Goal: Information Seeking & Learning: Learn about a topic

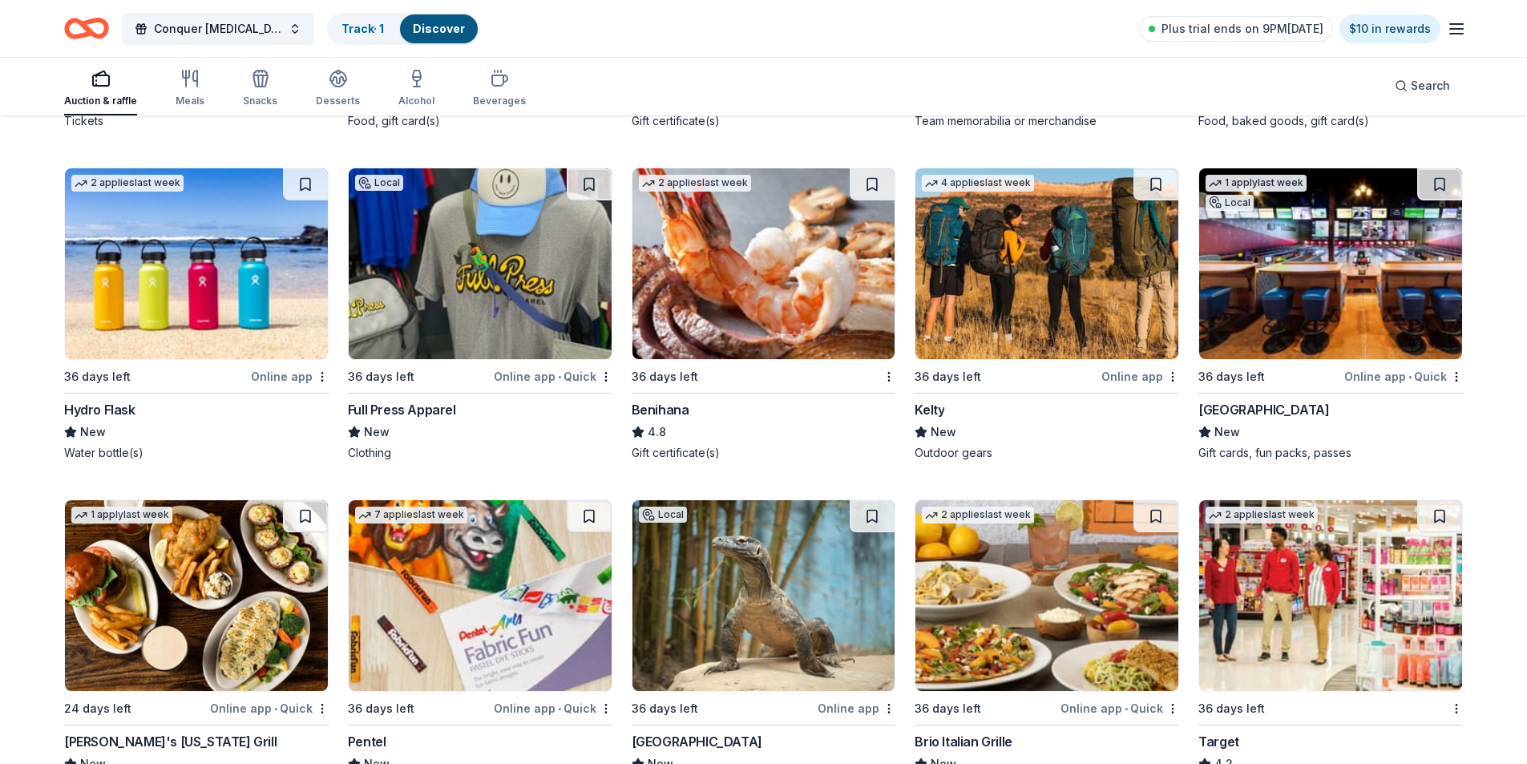
scroll to position [9823, 0]
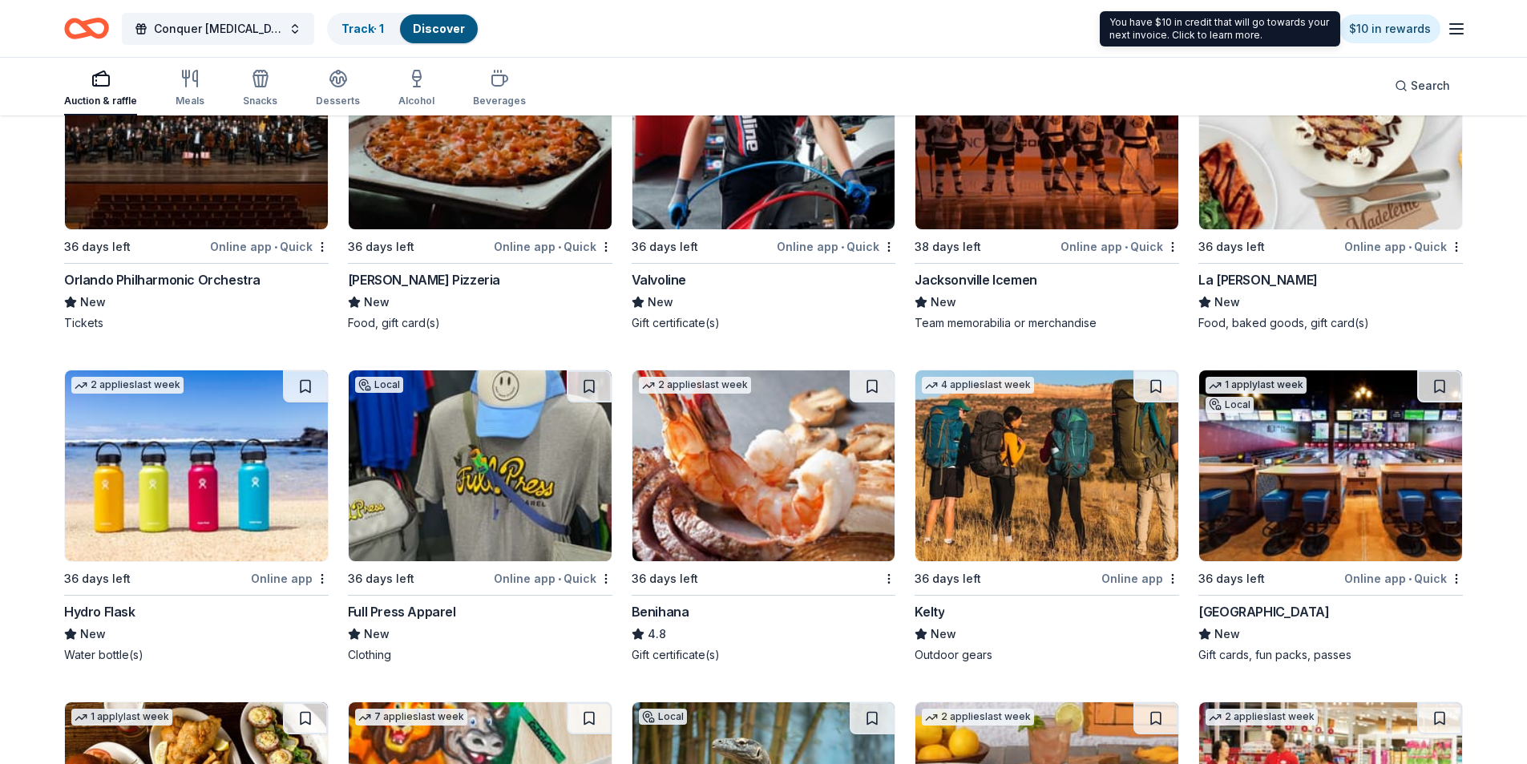
click at [1283, 32] on div "You have $10 in credit that will go towards your next invoice. Click to learn m…" at bounding box center [1220, 28] width 241 height 35
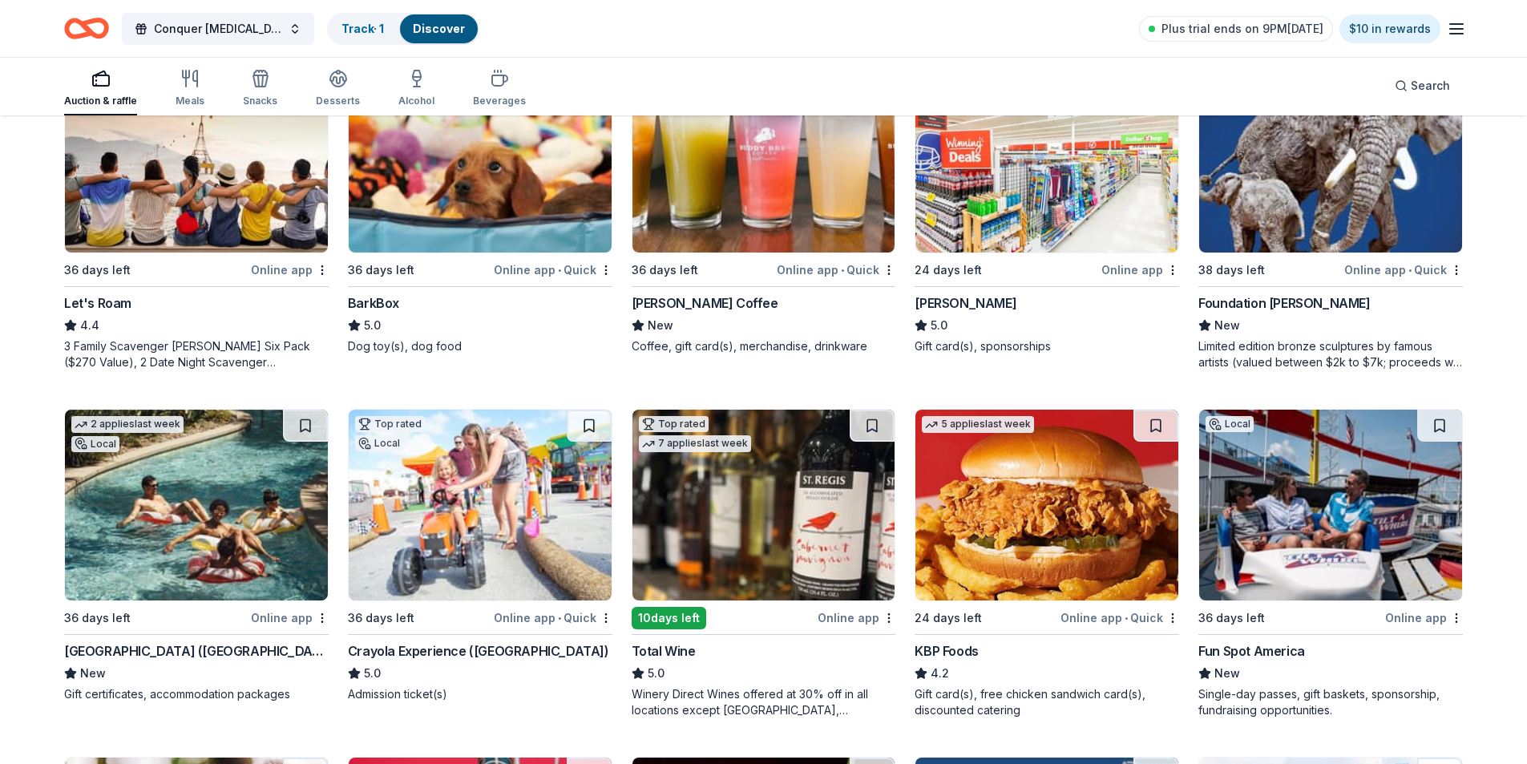
scroll to position [0, 0]
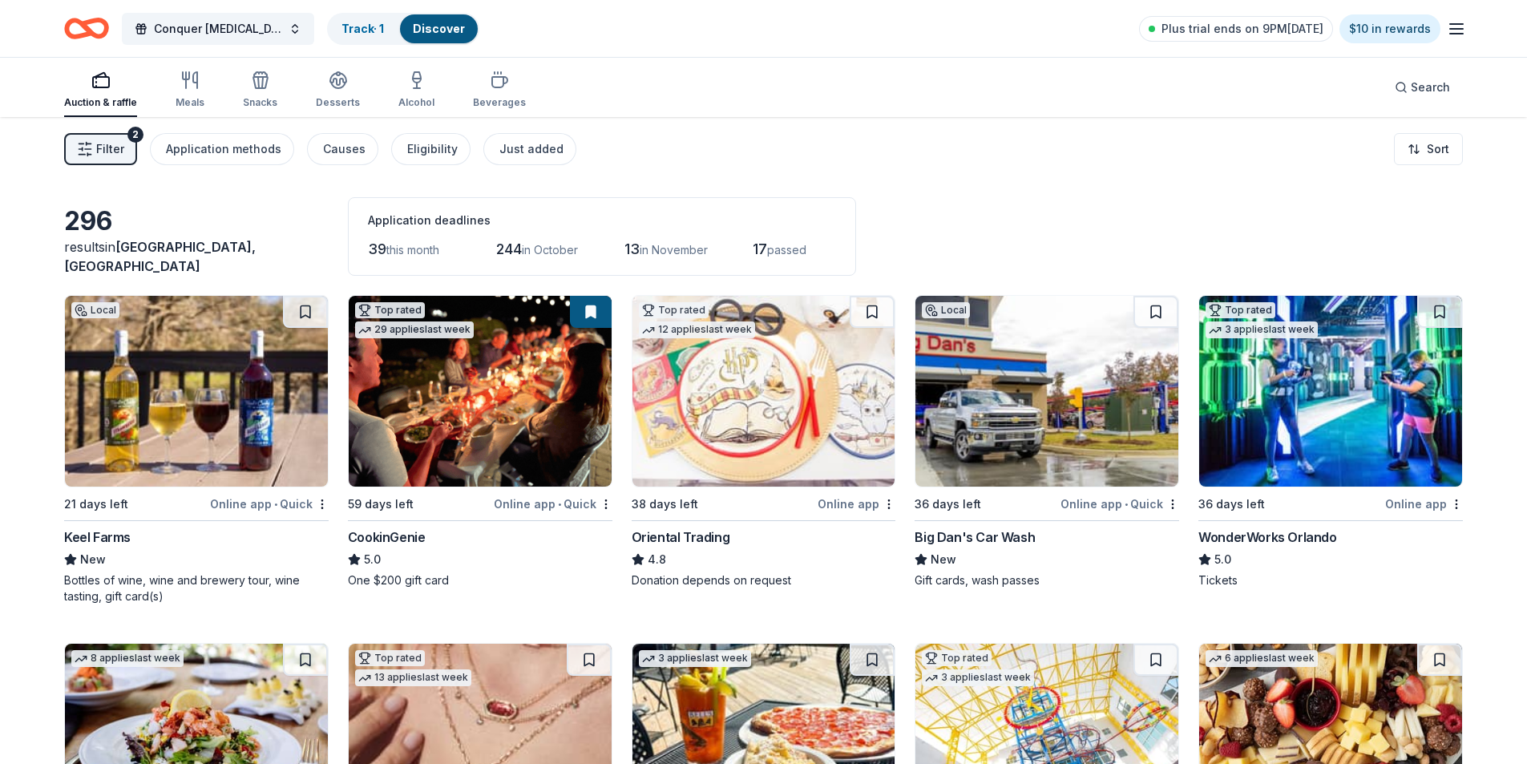
click at [1461, 34] on icon "button" at bounding box center [1456, 28] width 19 height 19
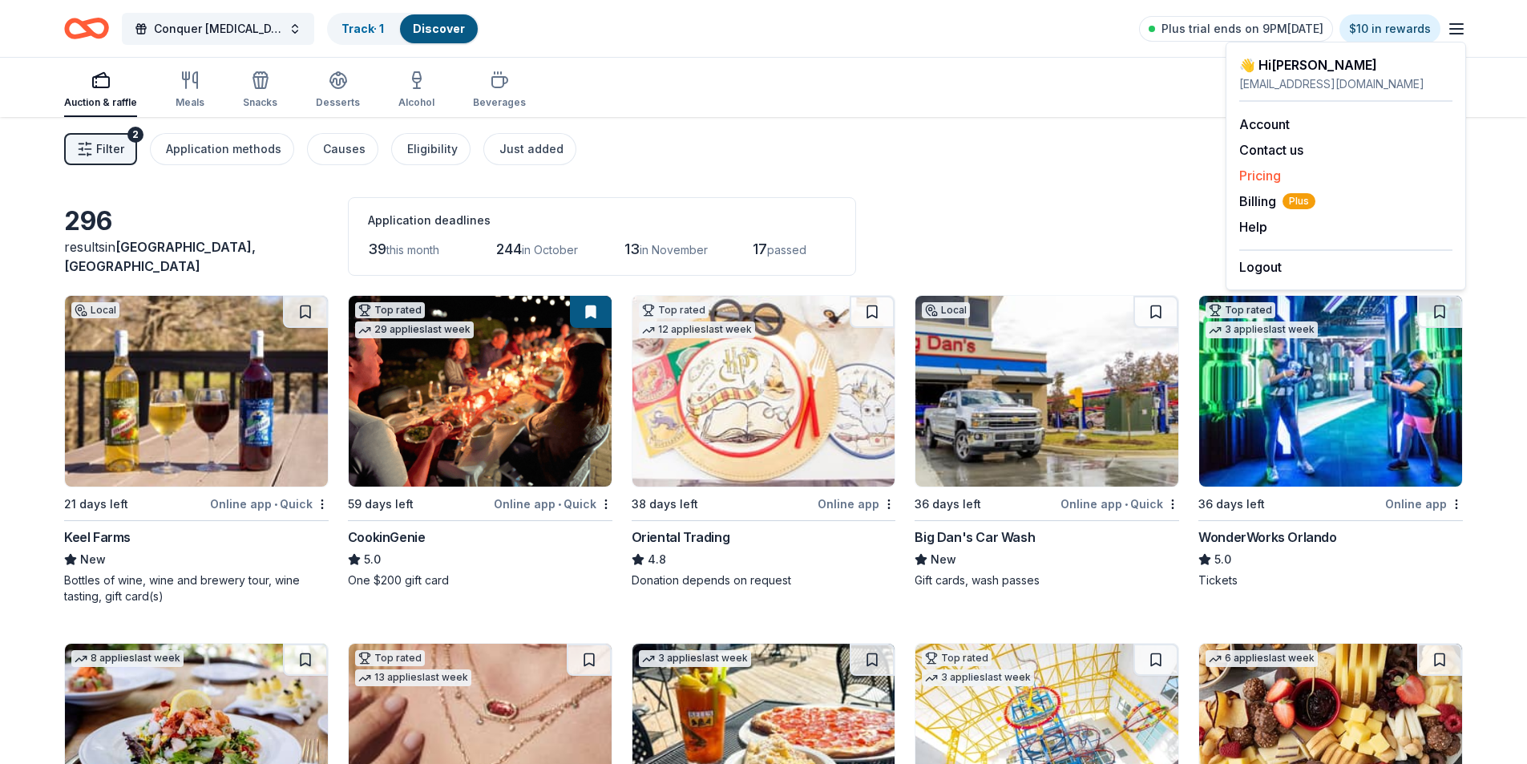
click at [1264, 177] on link "Pricing" at bounding box center [1260, 176] width 42 height 16
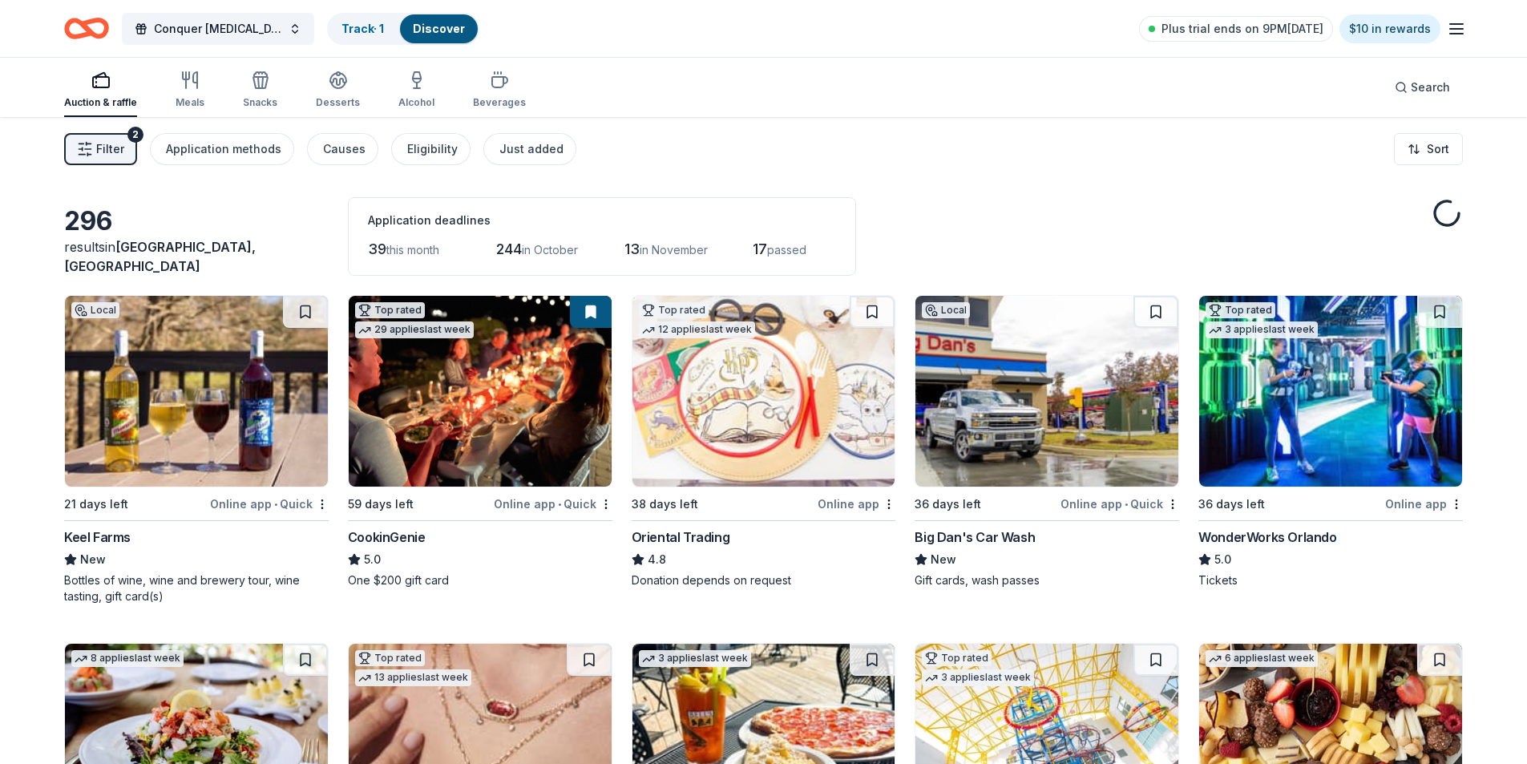
click at [1463, 29] on line "button" at bounding box center [1456, 29] width 13 height 0
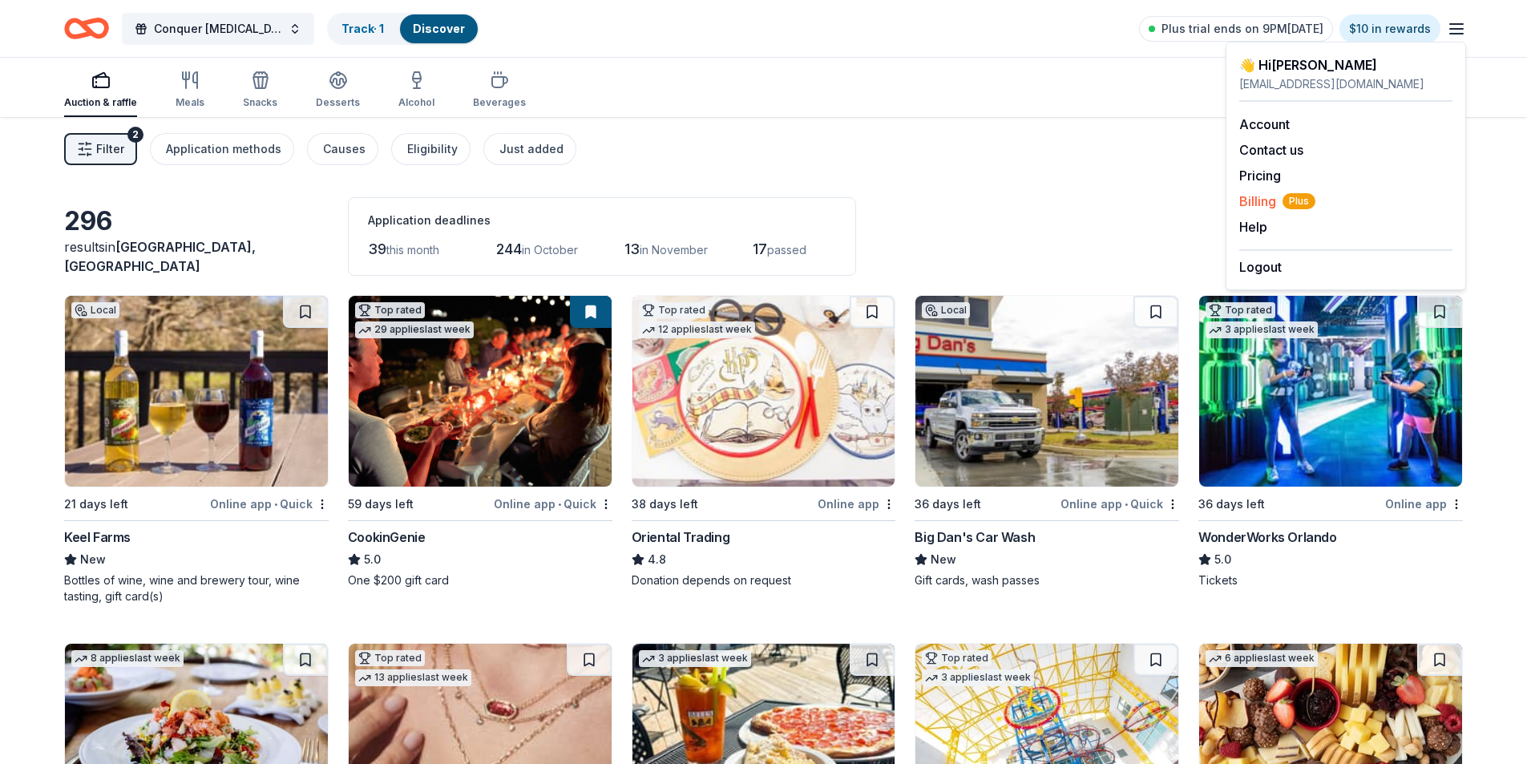
click at [1247, 204] on span "Billing Plus" at bounding box center [1277, 201] width 76 height 19
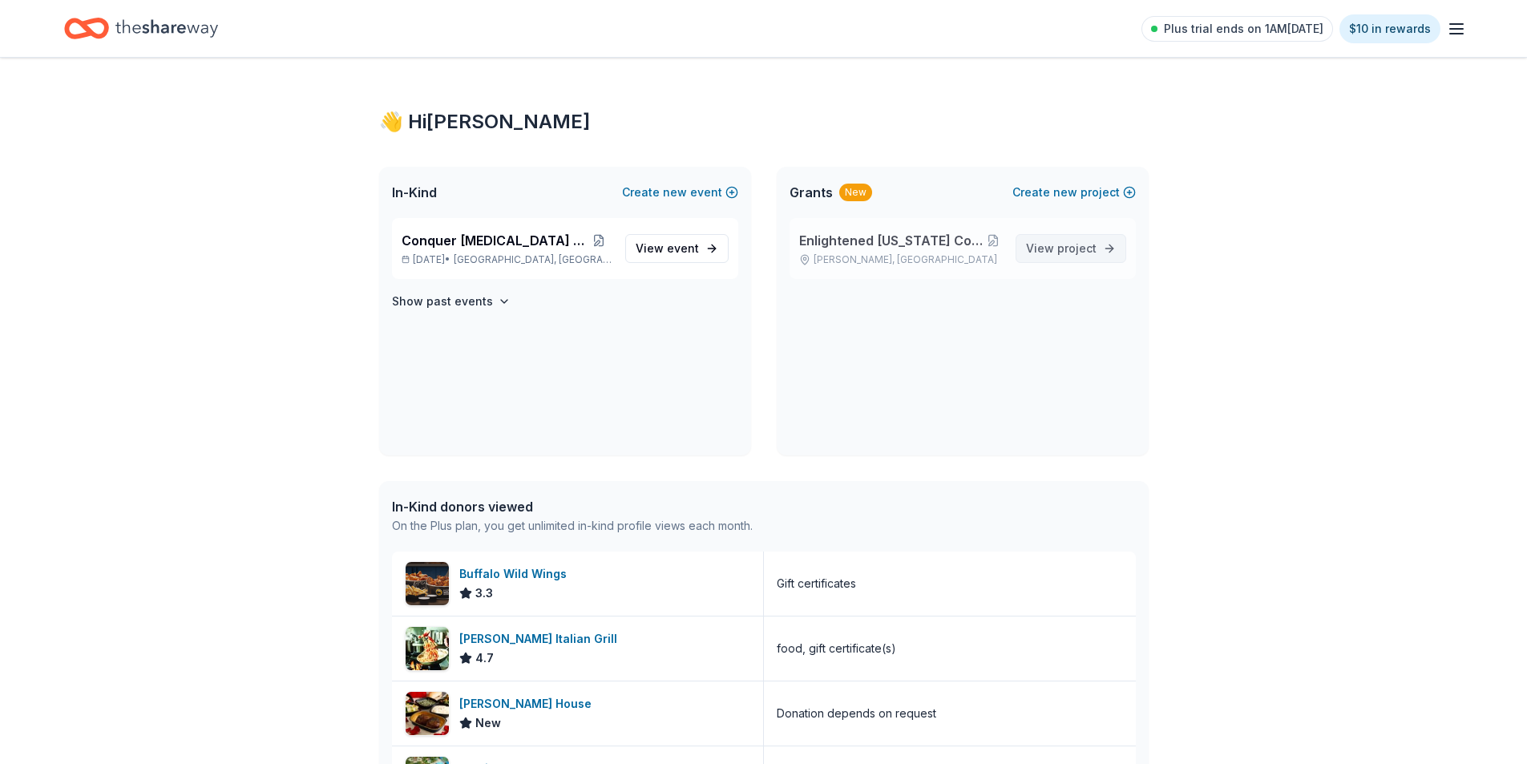
click at [1077, 250] on span "project" at bounding box center [1076, 248] width 39 height 14
